Goal: Task Accomplishment & Management: Use online tool/utility

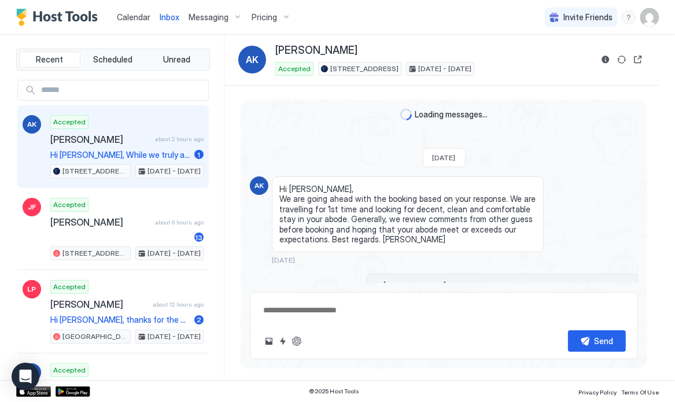
scroll to position [2079, 0]
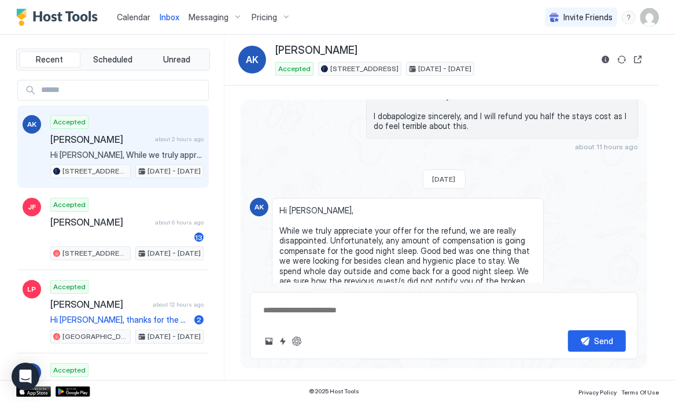
type textarea "*"
click at [267, 18] on span "Pricing" at bounding box center [264, 17] width 25 height 10
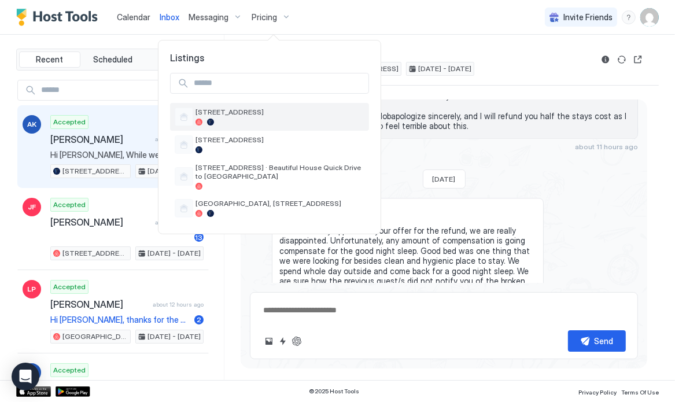
click at [232, 112] on span "[STREET_ADDRESS]" at bounding box center [280, 112] width 169 height 9
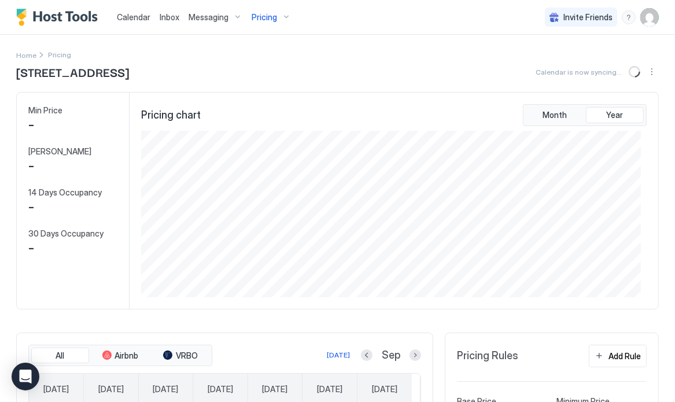
scroll to position [352, 0]
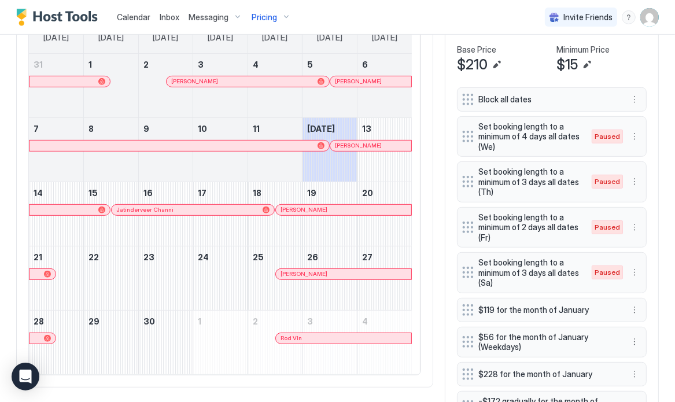
click at [607, 16] on button "Add Rule" at bounding box center [618, 4] width 58 height 23
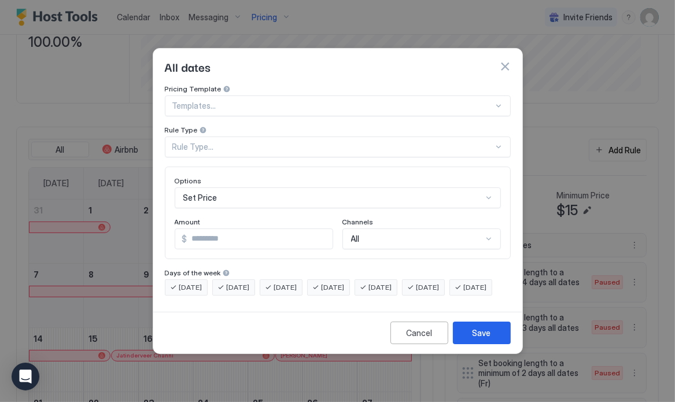
click at [232, 142] on div "Rule Type..." at bounding box center [332, 147] width 321 height 10
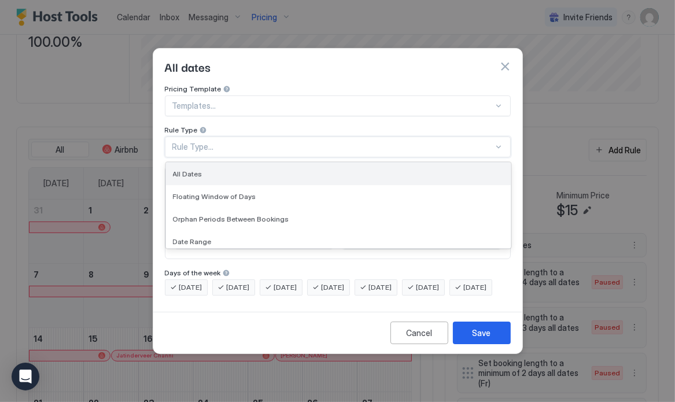
click at [201, 170] on div "All Dates" at bounding box center [338, 174] width 331 height 9
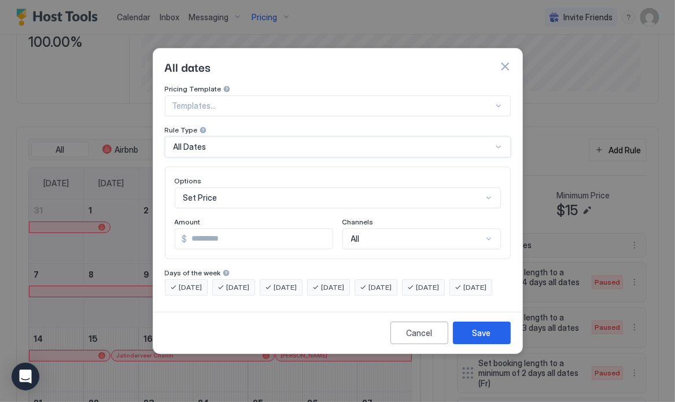
click at [409, 229] on div "All" at bounding box center [422, 239] width 159 height 21
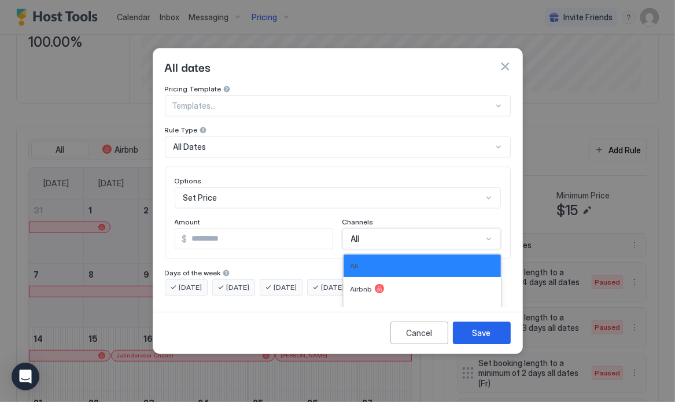
scroll to position [19, 0]
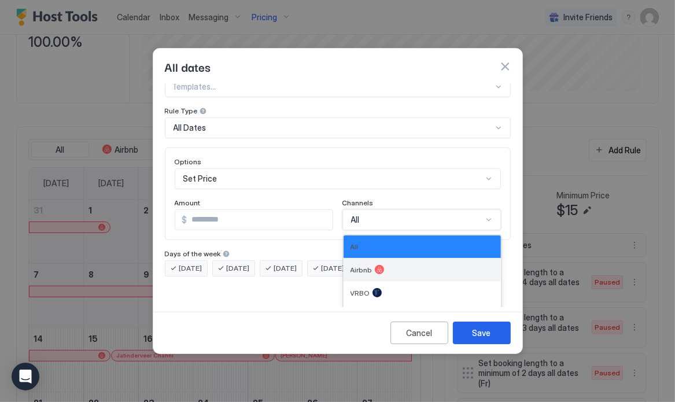
click at [375, 265] on div at bounding box center [379, 269] width 9 height 9
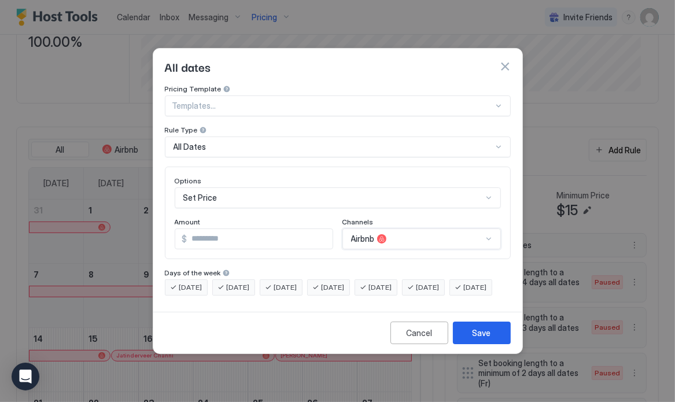
scroll to position [0, 0]
click at [221, 189] on div "Set Price" at bounding box center [338, 198] width 326 height 21
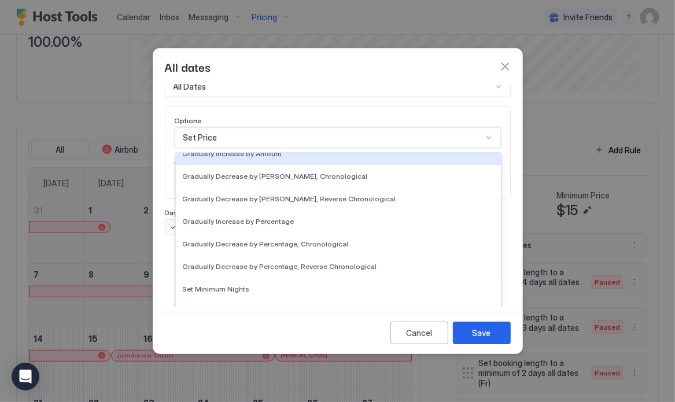
scroll to position [210, 0]
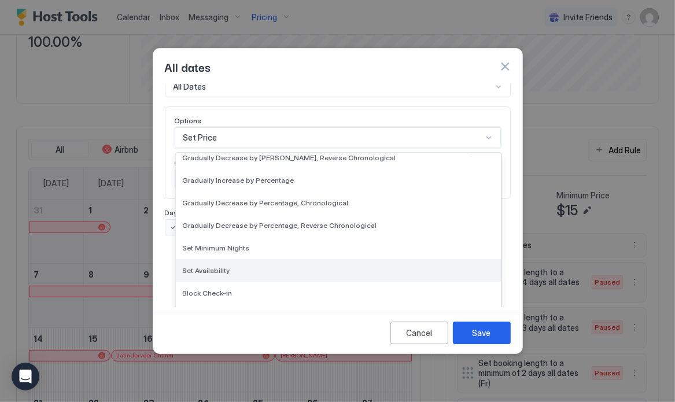
click at [210, 266] on span "Set Availability" at bounding box center [206, 270] width 47 height 9
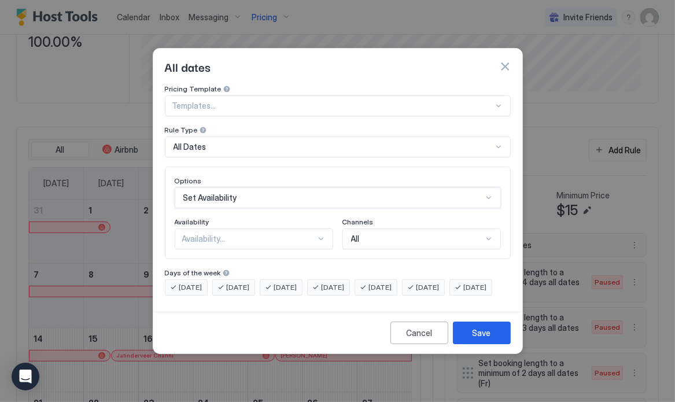
scroll to position [0, 0]
click at [255, 234] on div "Availability..." at bounding box center [249, 239] width 134 height 10
click at [249, 284] on div "Blocked" at bounding box center [255, 288] width 144 height 9
click at [484, 339] on div "Save" at bounding box center [482, 333] width 19 height 12
